Goal: Information Seeking & Learning: Find specific fact

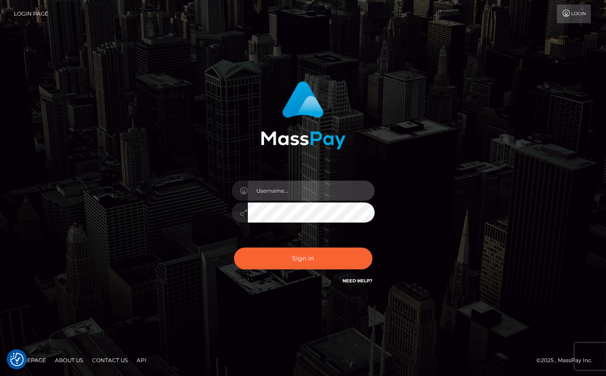
click at [350, 191] on input "text" at bounding box center [311, 191] width 127 height 20
type input "[PERSON_NAME]"
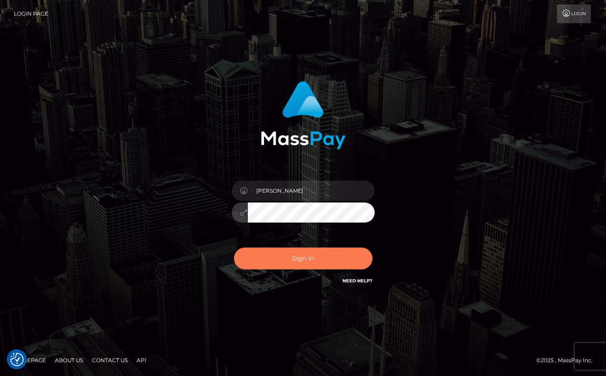
click at [303, 254] on button "Sign in" at bounding box center [303, 259] width 138 height 22
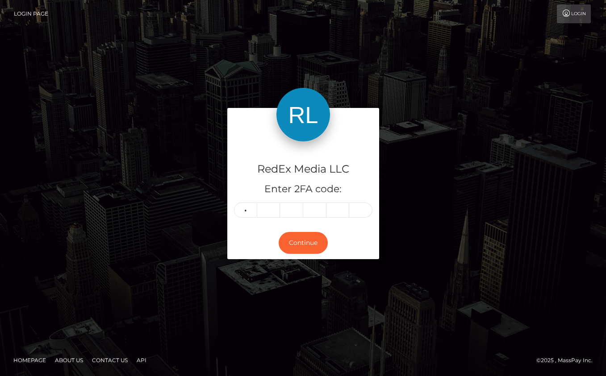
type input "0"
type input "6"
type input "0"
type input "1"
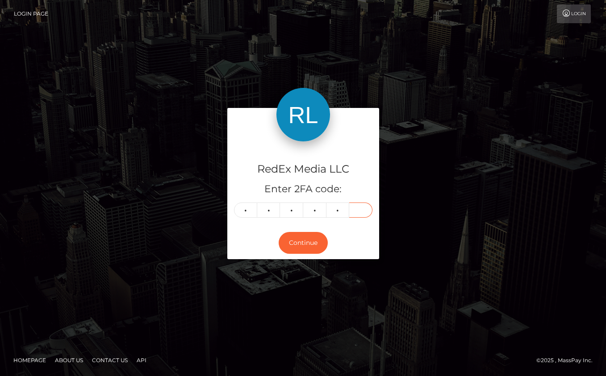
type input "3"
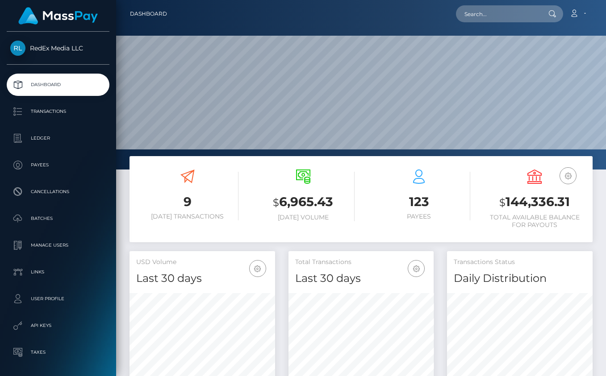
scroll to position [158, 145]
click at [42, 111] on p "Transactions" at bounding box center [58, 111] width 96 height 13
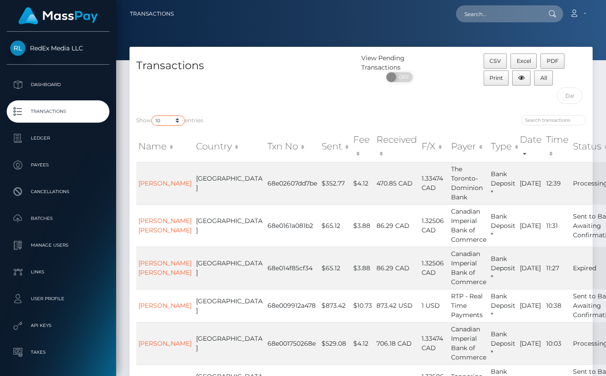
click at [176, 122] on select "10 25 50 100 250 500 1,000 3,500" at bounding box center [167, 121] width 33 height 10
select select "100"
click at [152, 116] on select "10 25 50 100 250 500 1,000 3,500" at bounding box center [167, 121] width 33 height 10
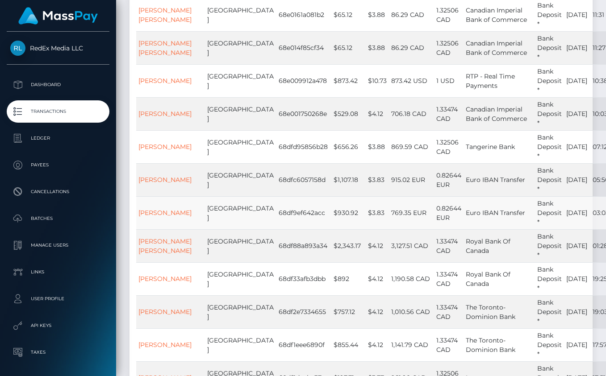
scroll to position [305, 0]
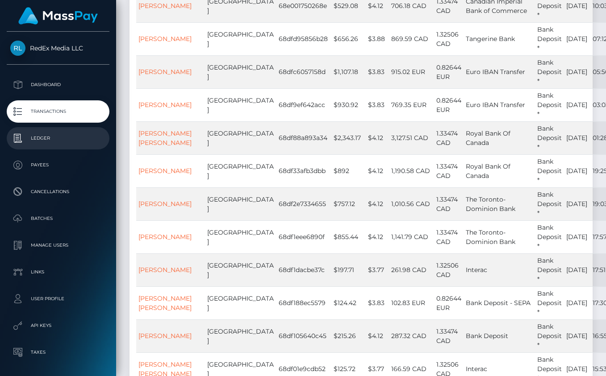
click at [42, 141] on p "Ledger" at bounding box center [58, 138] width 96 height 13
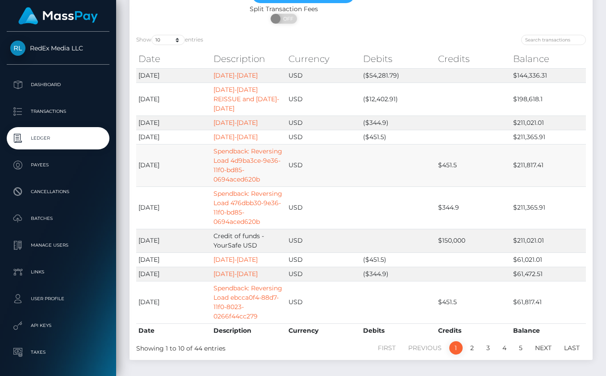
scroll to position [80, 0]
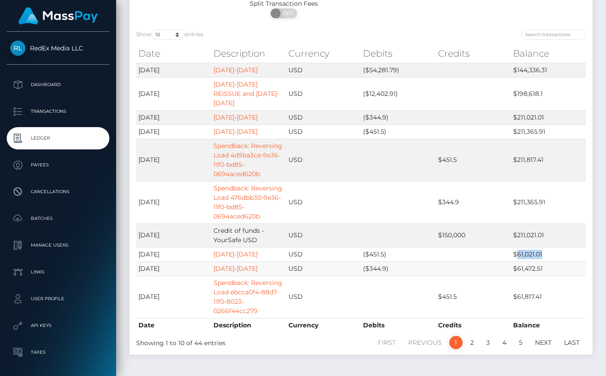
drag, startPoint x: 544, startPoint y: 255, endPoint x: 562, endPoint y: 261, distance: 19.2
click at [515, 255] on td "$61,021.01" at bounding box center [548, 254] width 75 height 14
copy td "61,021.01"
